Goal: Task Accomplishment & Management: Manage account settings

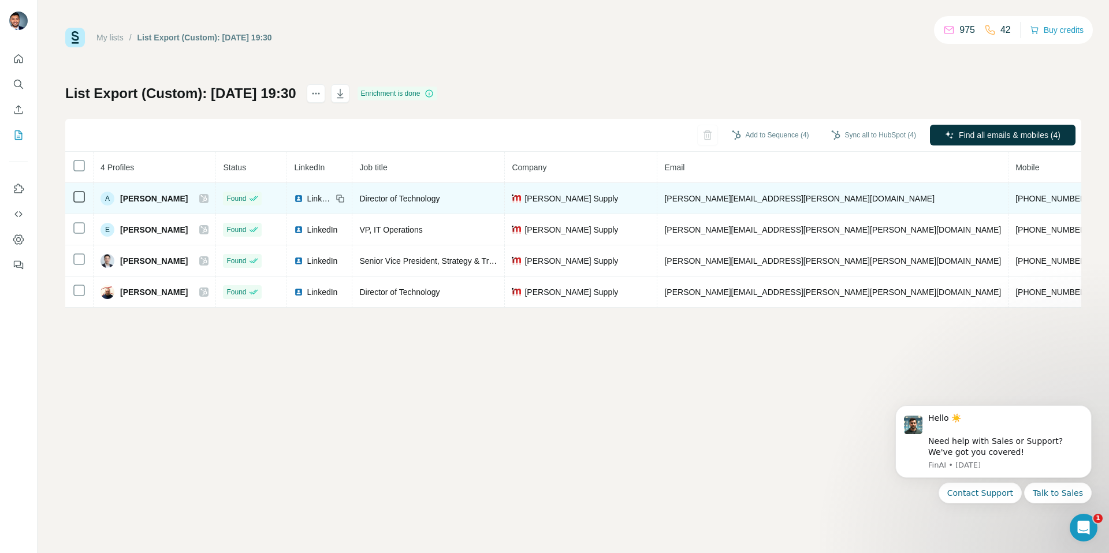
click at [216, 205] on td "A Arthur Lo" at bounding box center [155, 198] width 122 height 31
click at [207, 202] on icon at bounding box center [203, 198] width 7 height 9
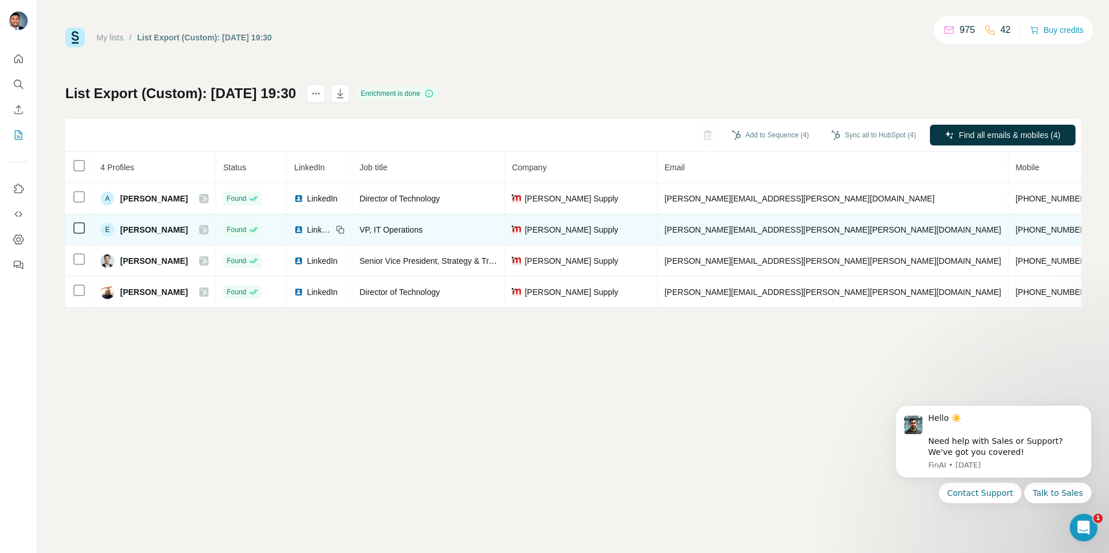
click at [207, 227] on icon at bounding box center [203, 229] width 7 height 9
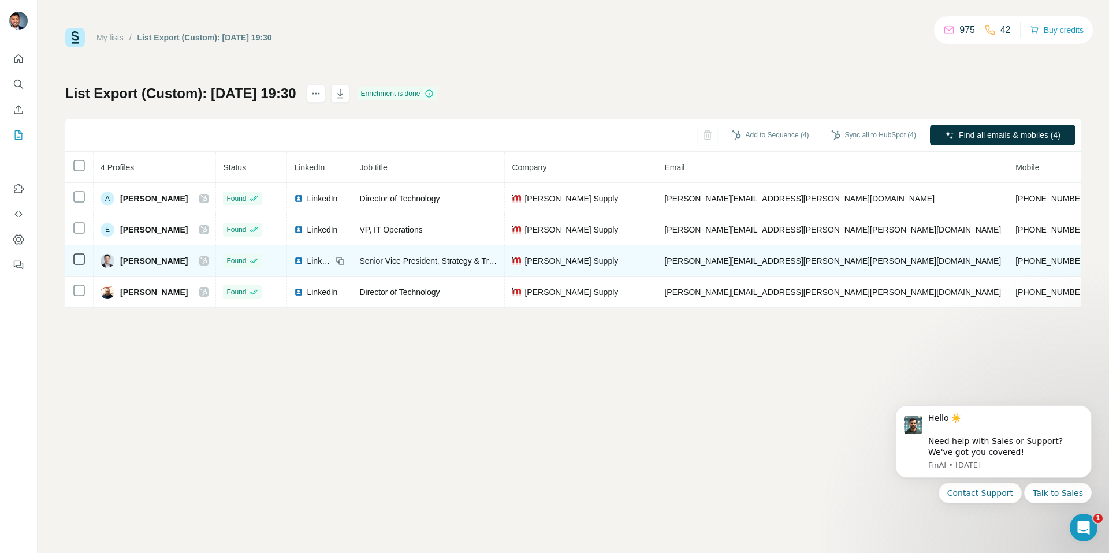
click at [209, 259] on div at bounding box center [203, 260] width 9 height 9
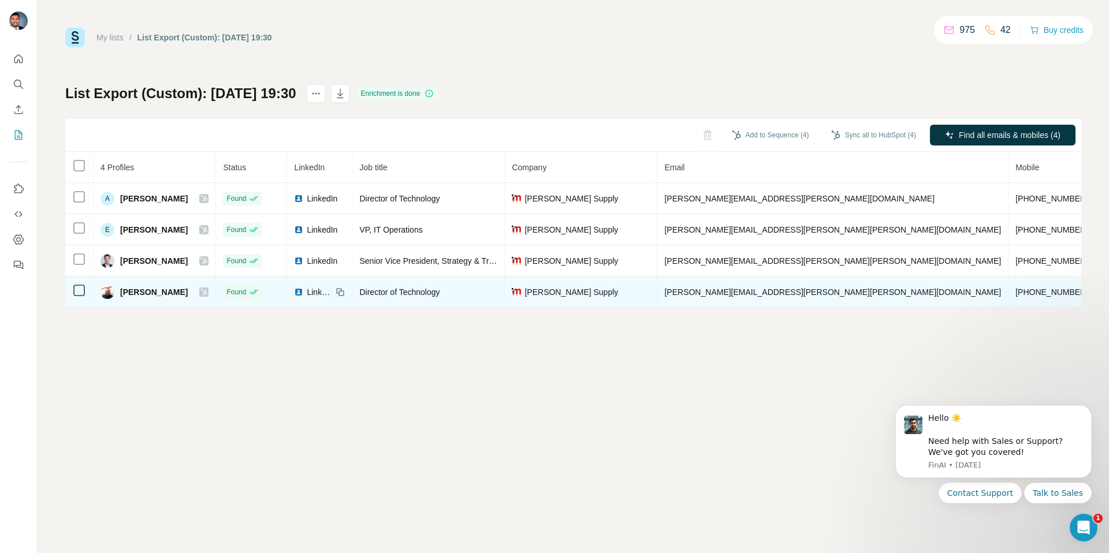
click at [207, 289] on icon at bounding box center [203, 292] width 7 height 9
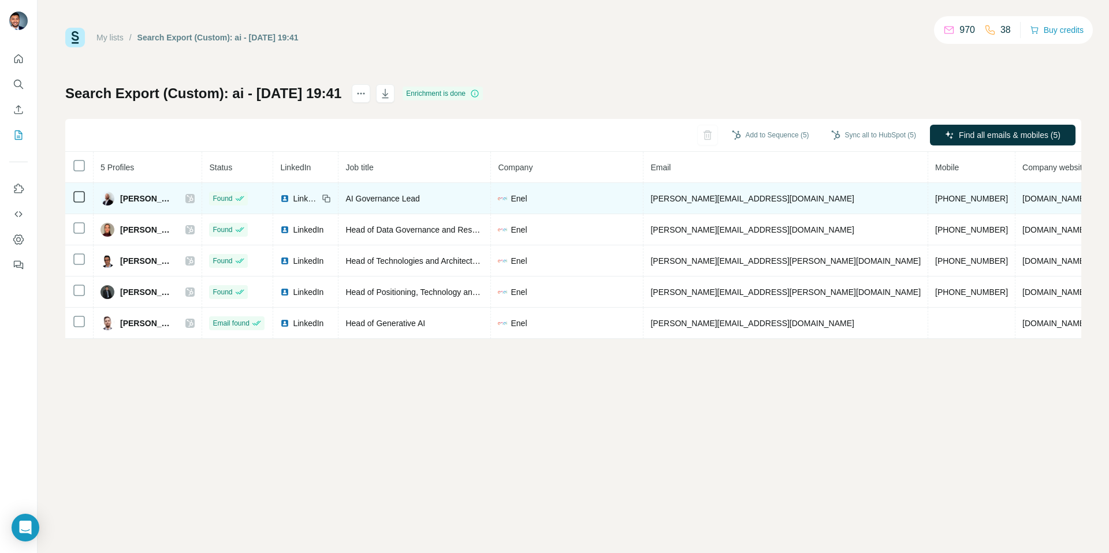
click at [193, 200] on icon at bounding box center [190, 198] width 6 height 7
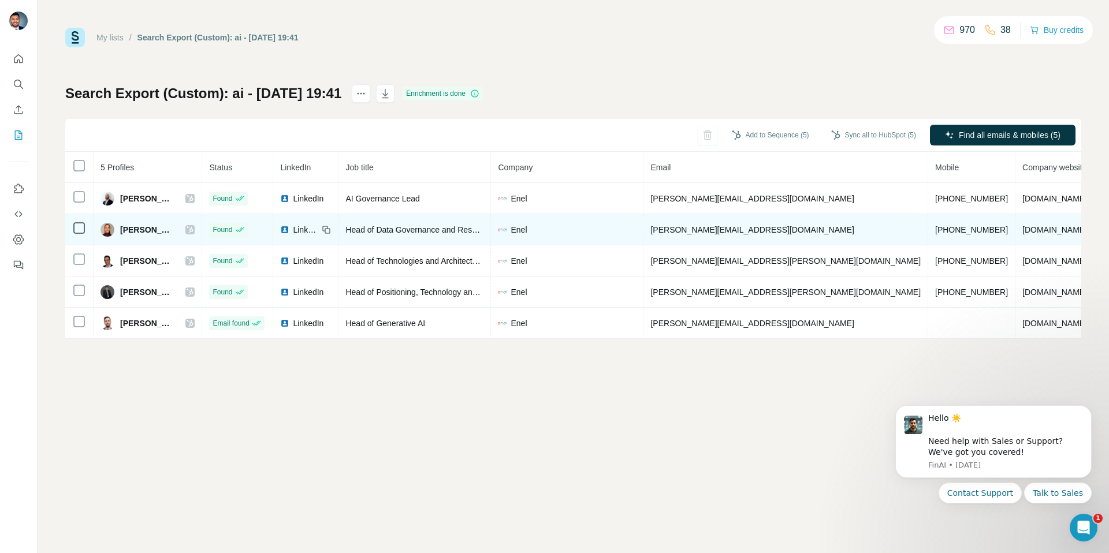
click at [193, 229] on icon at bounding box center [190, 229] width 7 height 9
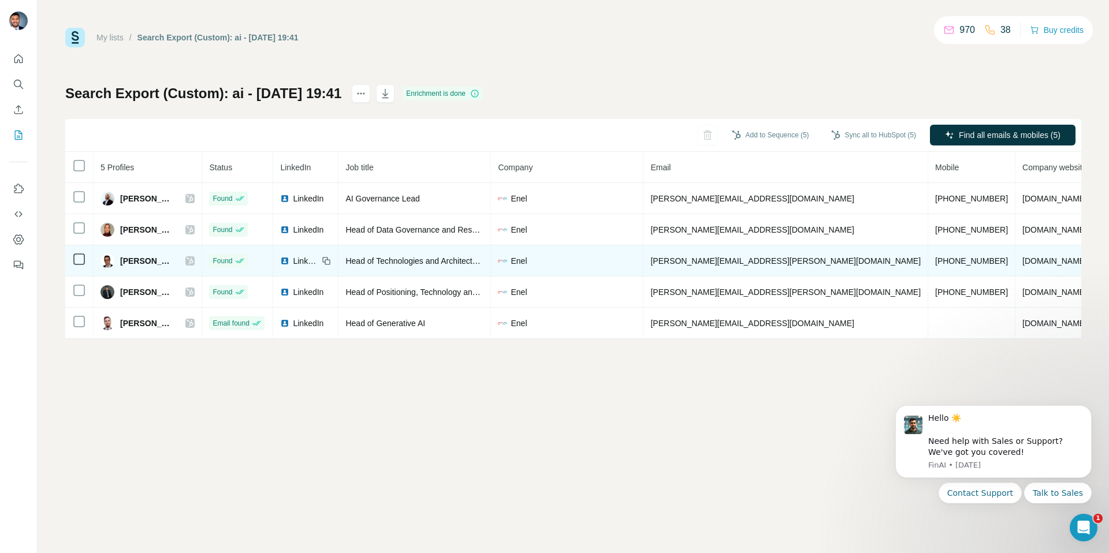
click at [195, 261] on div "Giuseppe Serrecchia" at bounding box center [148, 261] width 94 height 14
click at [193, 260] on icon at bounding box center [190, 260] width 7 height 9
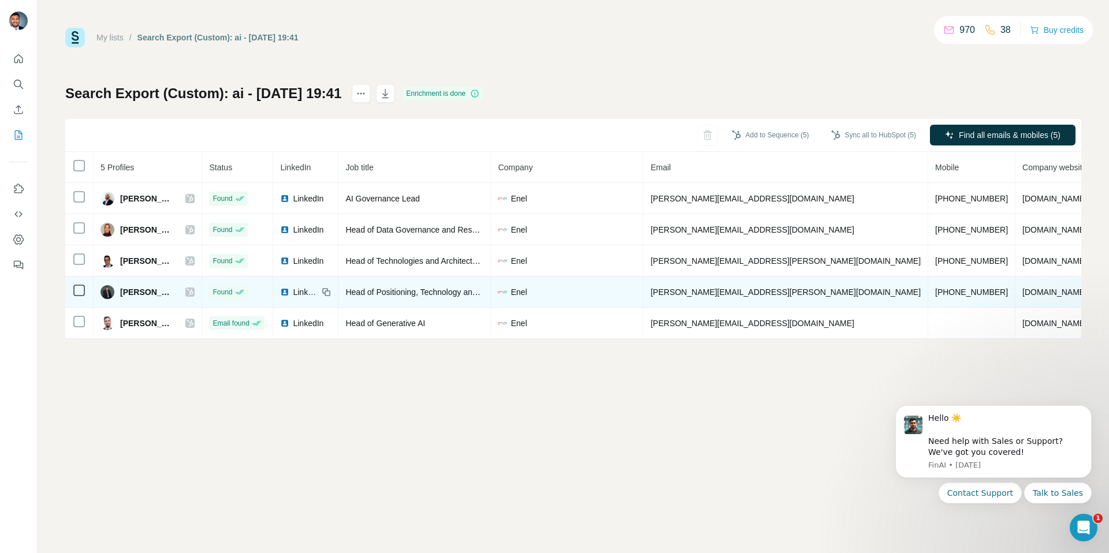
click at [193, 292] on icon at bounding box center [190, 292] width 7 height 9
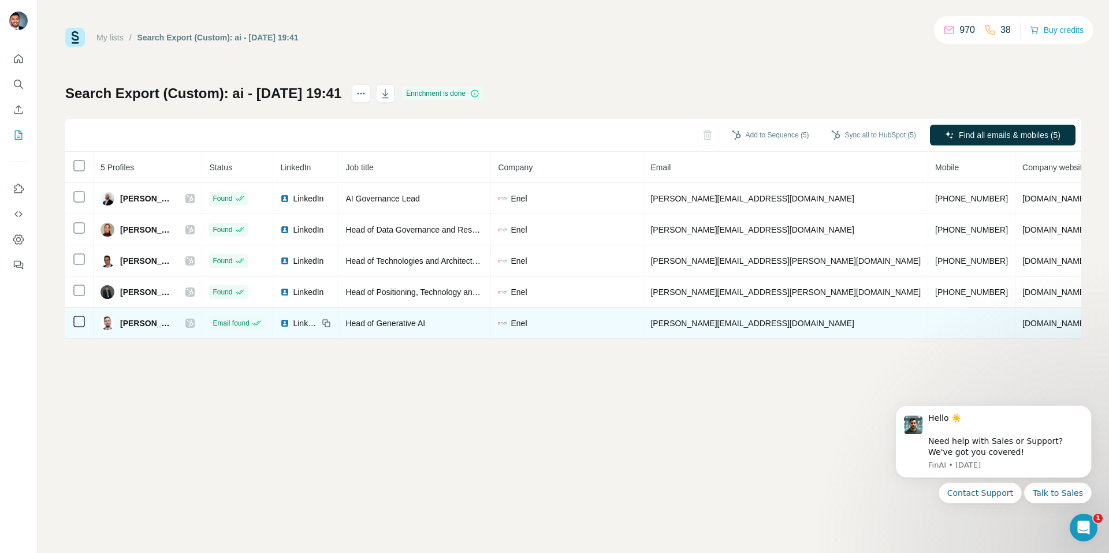
click at [193, 324] on icon at bounding box center [190, 323] width 7 height 9
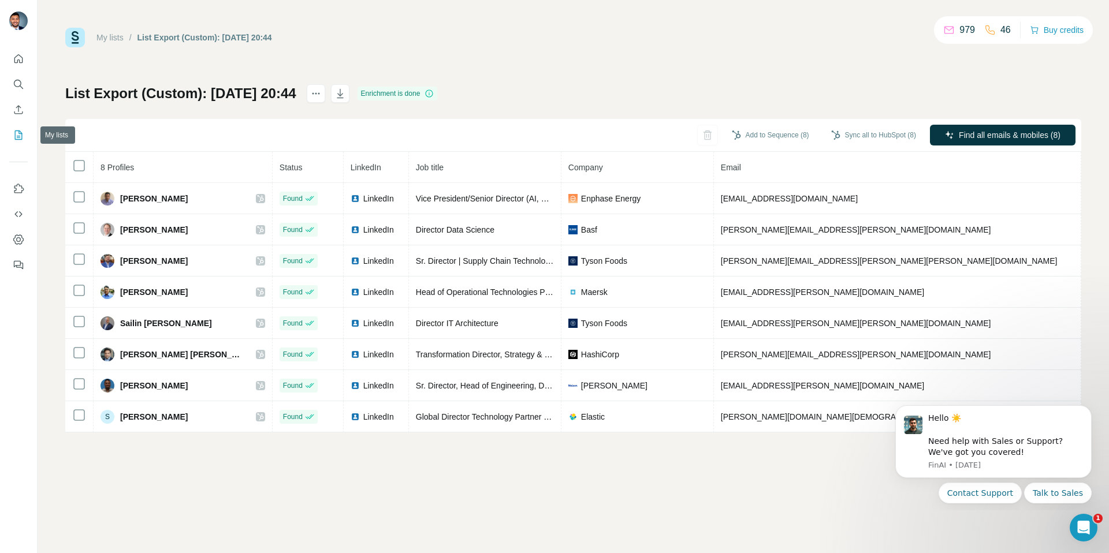
click at [21, 133] on icon "My lists" at bounding box center [19, 135] width 8 height 9
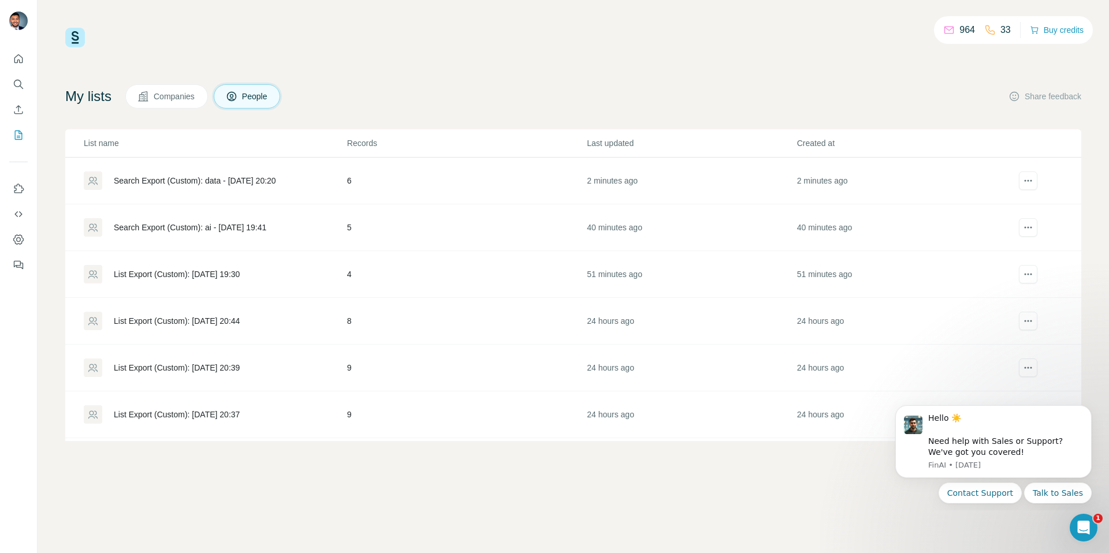
click at [181, 178] on div "Search Export (Custom): data - [DATE] 20:20" at bounding box center [195, 181] width 162 height 12
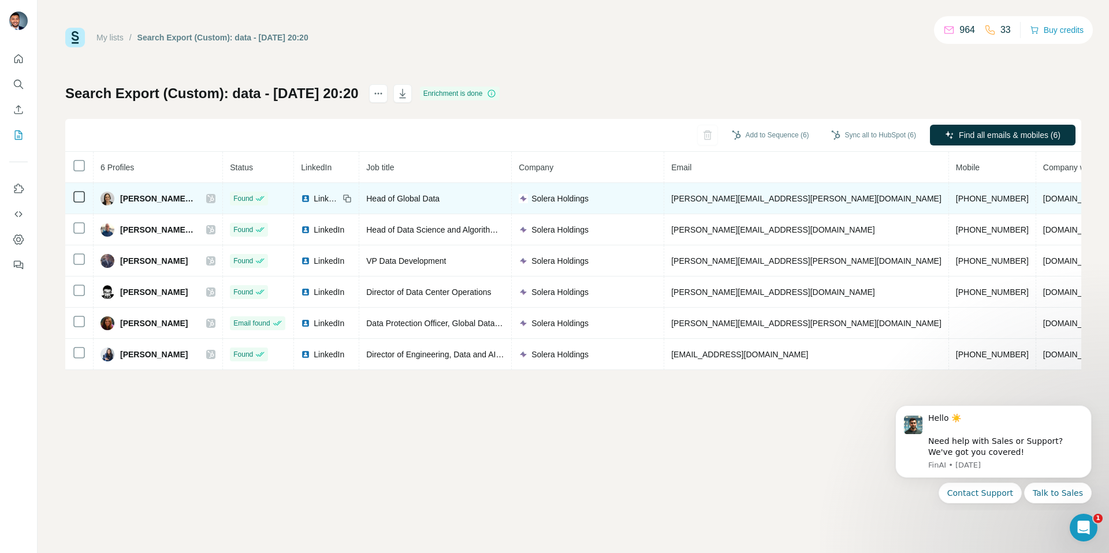
click at [214, 195] on icon at bounding box center [210, 198] width 7 height 9
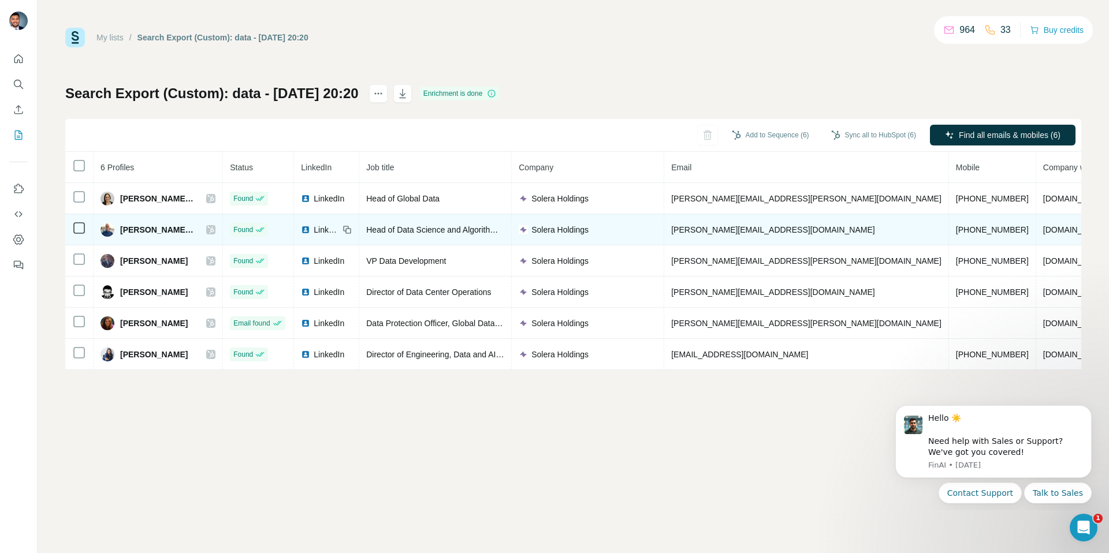
click at [214, 230] on icon at bounding box center [210, 229] width 7 height 9
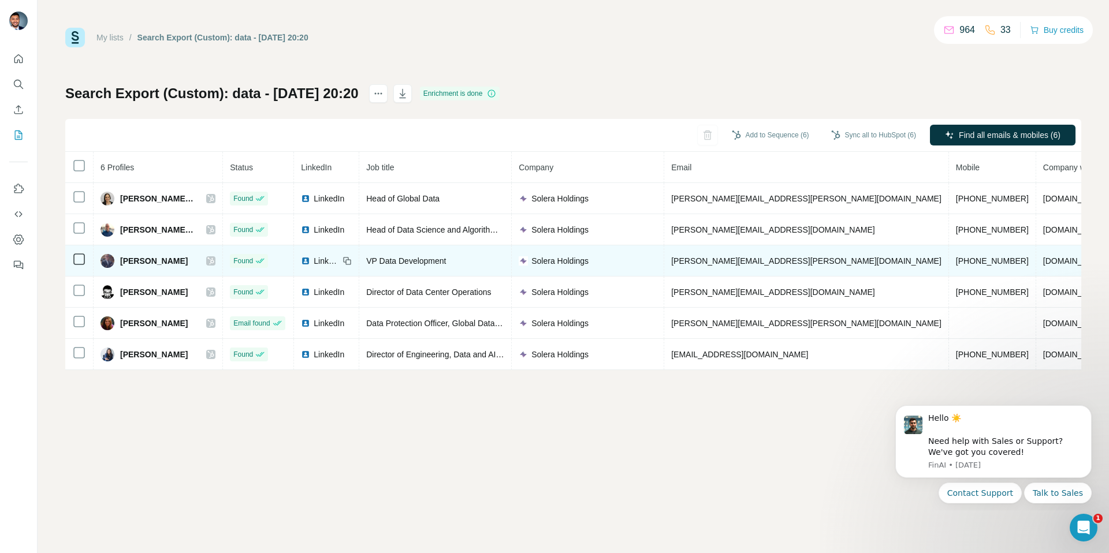
click at [211, 258] on div at bounding box center [210, 260] width 9 height 9
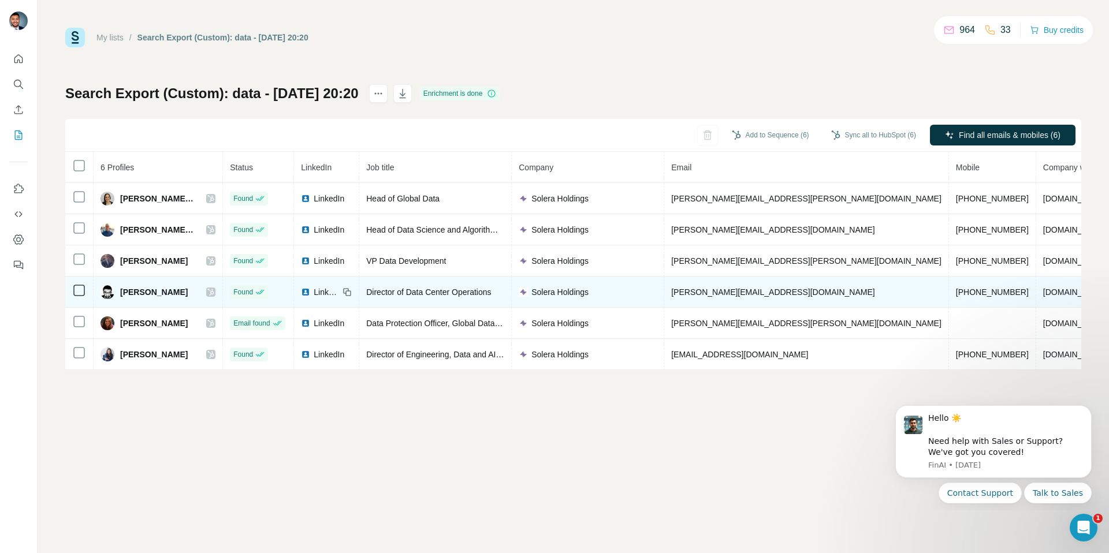
click at [214, 293] on icon at bounding box center [210, 292] width 7 height 9
